Goal: Register for event/course

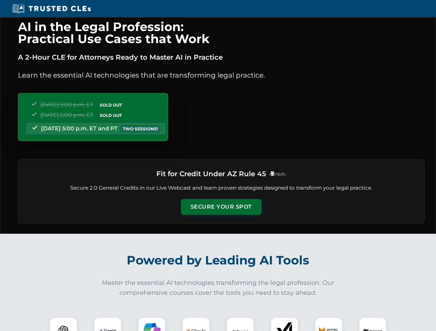
click at [221, 207] on button "Secure Your Spot" at bounding box center [221, 207] width 81 height 16
click at [63, 324] on img at bounding box center [63, 331] width 20 height 20
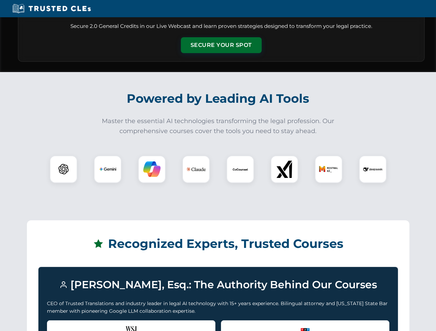
click at [108, 324] on div "Recognized by the WSJ [PERSON_NAME] was featured for his expertise in AI legal …" at bounding box center [131, 334] width 168 height 28
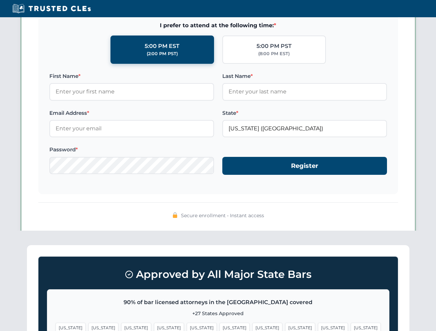
click at [252, 324] on span "[US_STATE]" at bounding box center [267, 328] width 30 height 10
click at [318, 324] on span "[US_STATE]" at bounding box center [333, 328] width 30 height 10
